Goal: Book appointment/travel/reservation

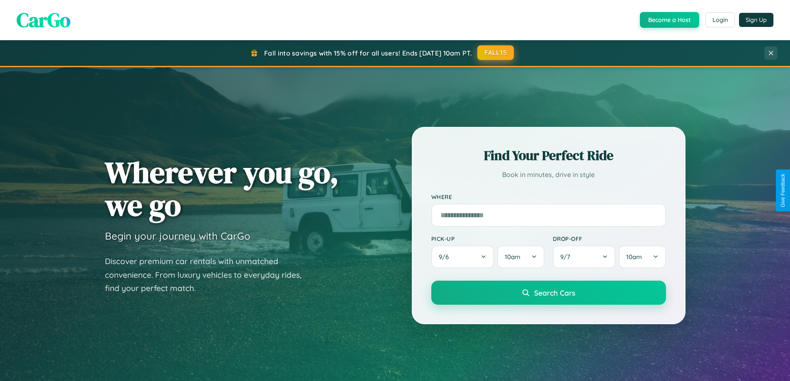
click at [496, 53] on button "FALL15" at bounding box center [495, 52] width 36 height 15
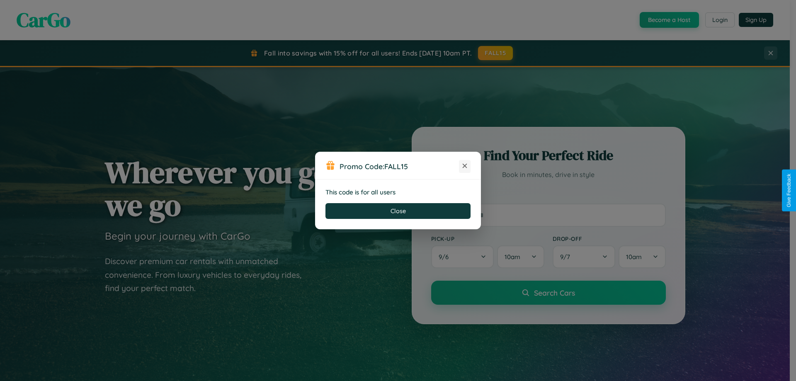
click at [465, 166] on icon at bounding box center [465, 166] width 8 height 8
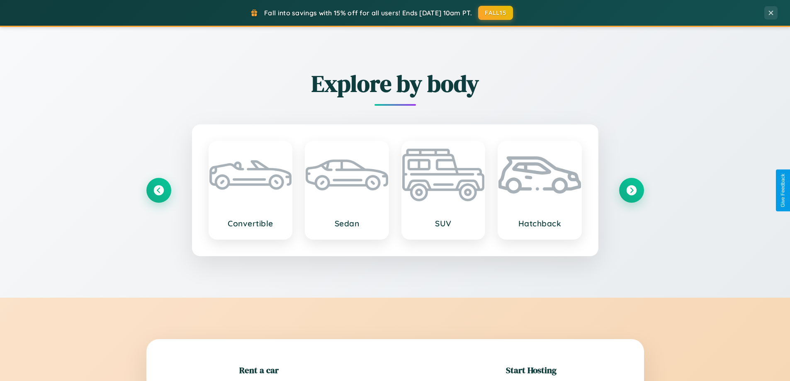
scroll to position [179, 0]
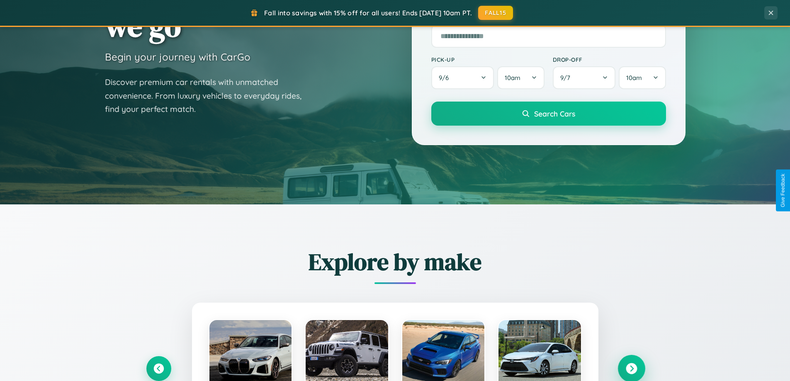
click at [631, 368] on icon at bounding box center [630, 368] width 11 height 11
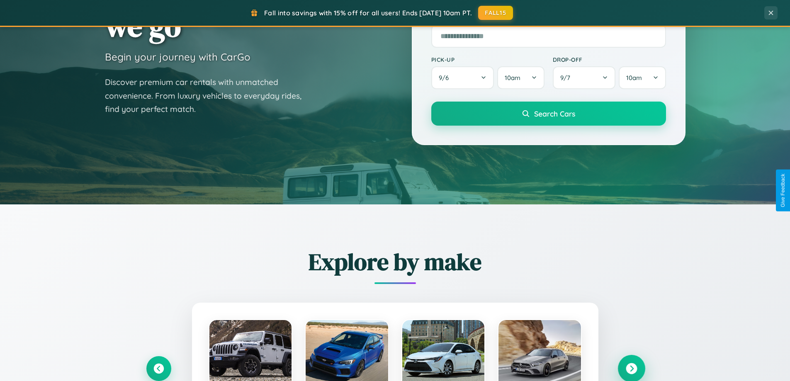
click at [631, 368] on icon at bounding box center [630, 368] width 11 height 11
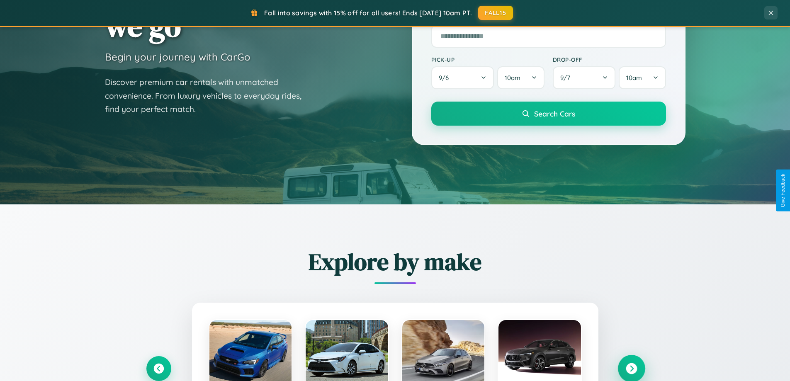
click at [631, 368] on icon at bounding box center [630, 368] width 11 height 11
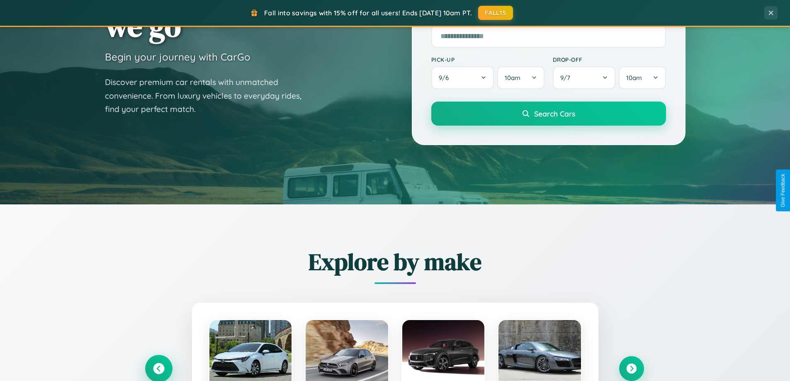
click at [158, 368] on icon at bounding box center [158, 368] width 11 height 11
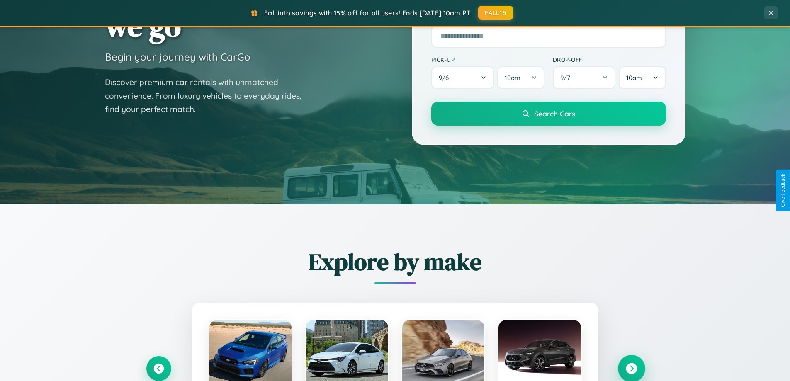
click at [631, 368] on icon at bounding box center [630, 368] width 11 height 11
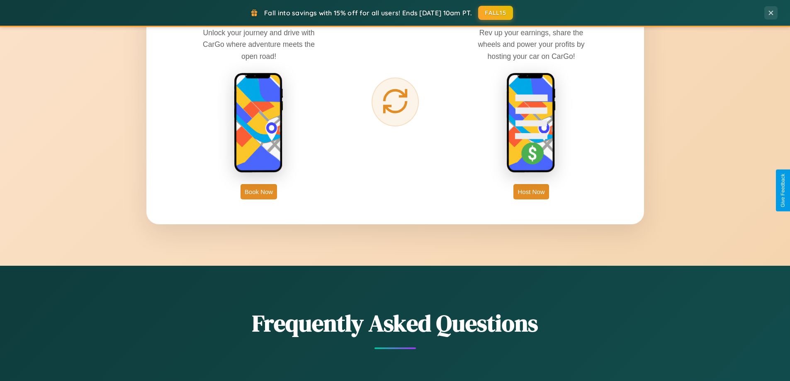
scroll to position [1332, 0]
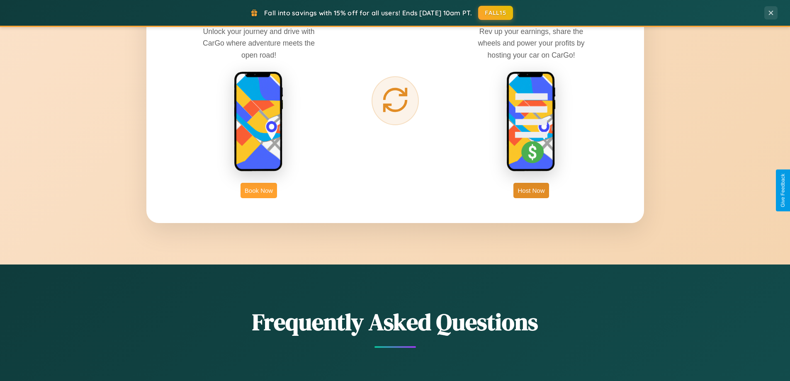
click at [259, 190] on button "Book Now" at bounding box center [258, 190] width 36 height 15
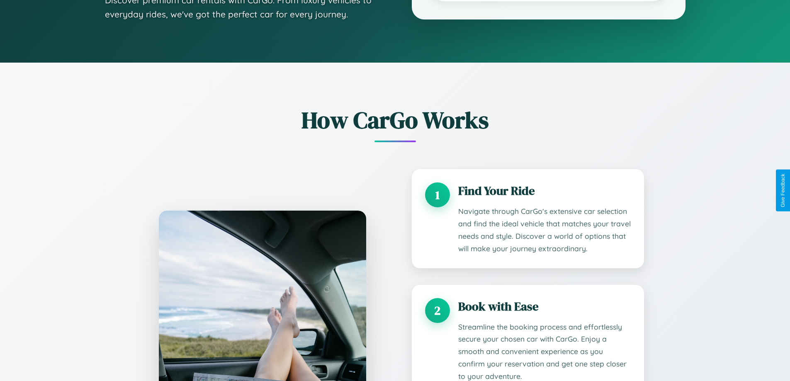
scroll to position [1112, 0]
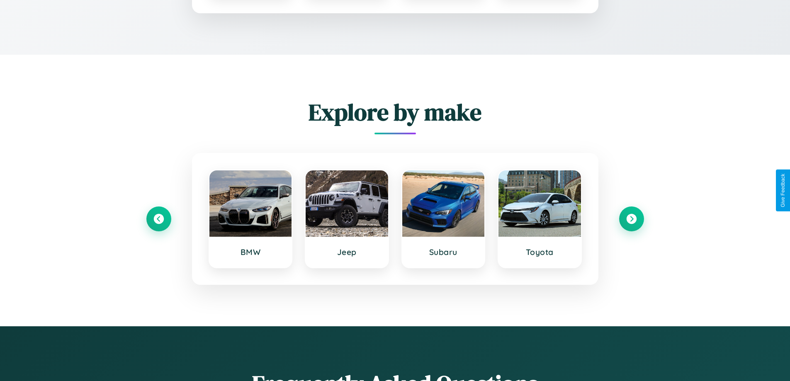
type input "*"
